Goal: Navigation & Orientation: Find specific page/section

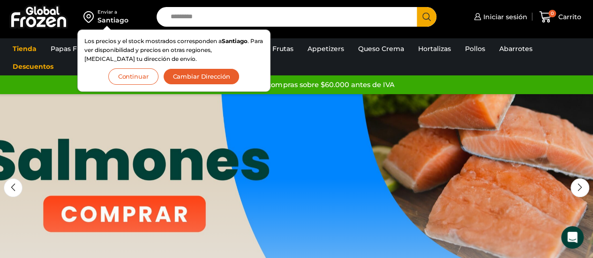
click at [133, 73] on button "Continuar" at bounding box center [133, 76] width 50 height 16
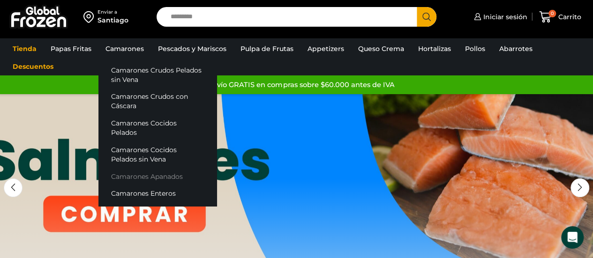
click at [172, 168] on link "Camarones Apanados" at bounding box center [157, 176] width 118 height 17
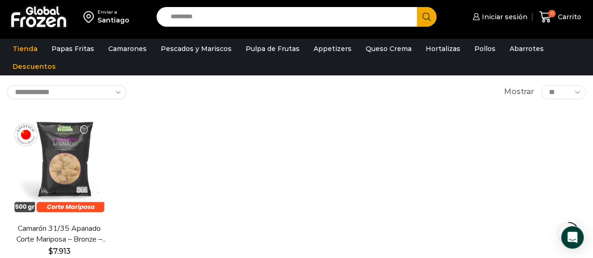
scroll to position [94, 0]
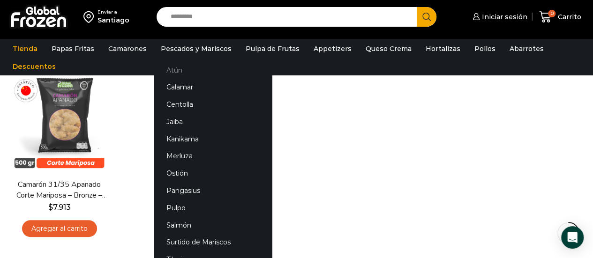
click at [183, 72] on link "Atún" at bounding box center [213, 69] width 118 height 17
